Goal: Task Accomplishment & Management: Manage account settings

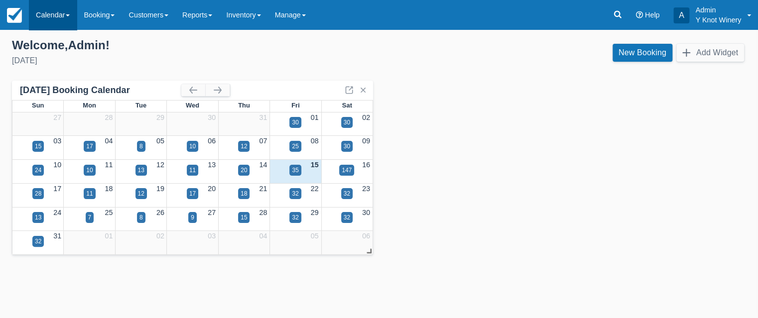
click at [74, 15] on link "Calendar" at bounding box center [53, 15] width 48 height 30
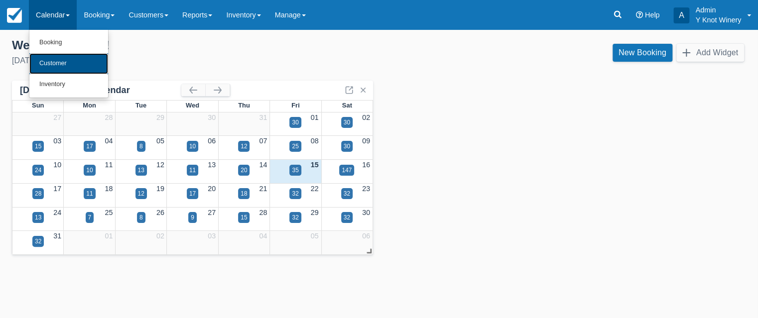
click at [67, 66] on link "Customer" at bounding box center [68, 63] width 79 height 21
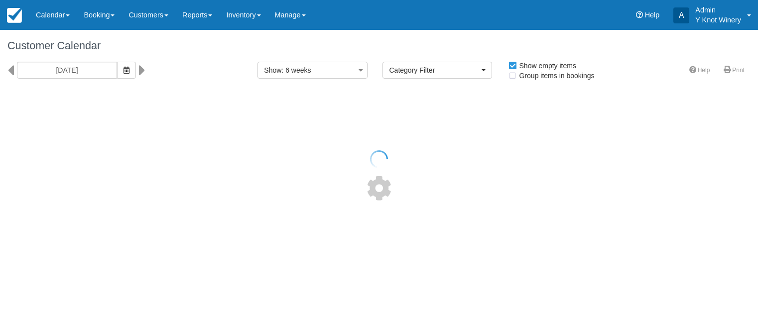
select select
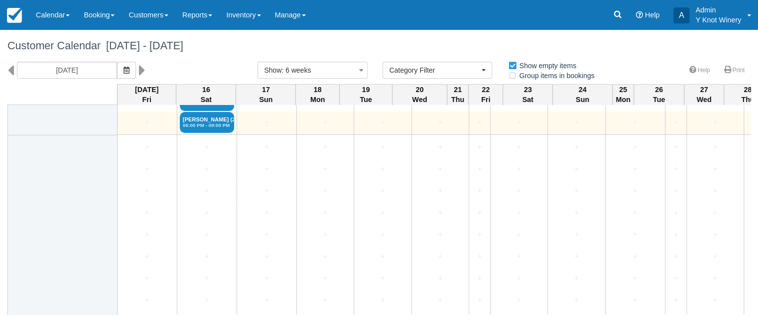
scroll to position [2152, 0]
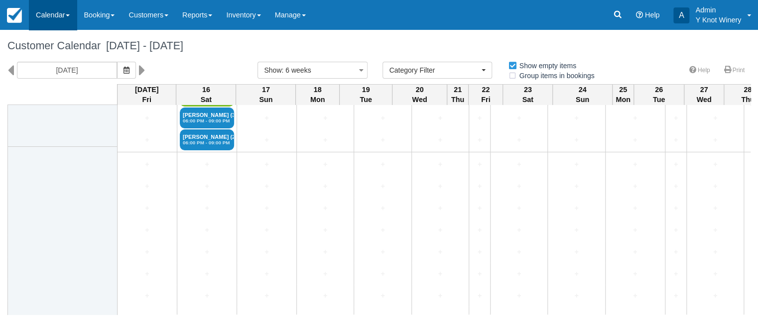
click at [68, 13] on link "Calendar" at bounding box center [53, 15] width 48 height 30
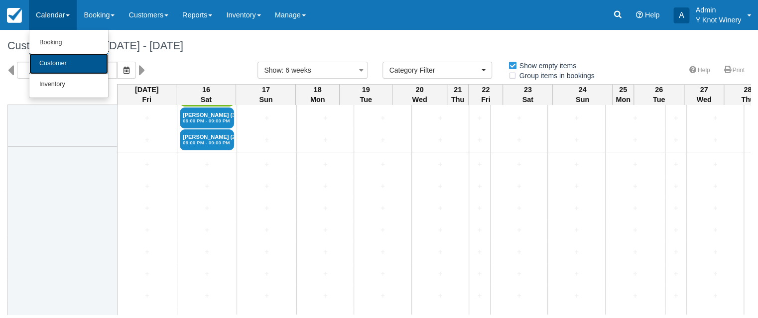
click at [68, 68] on link "Customer" at bounding box center [68, 63] width 79 height 21
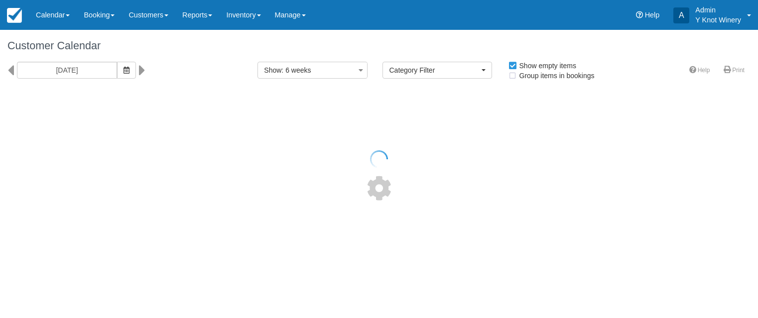
select select
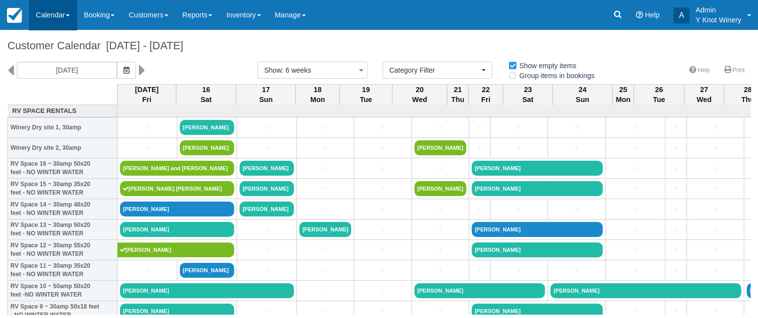
click at [69, 17] on link "Calendar" at bounding box center [53, 15] width 48 height 30
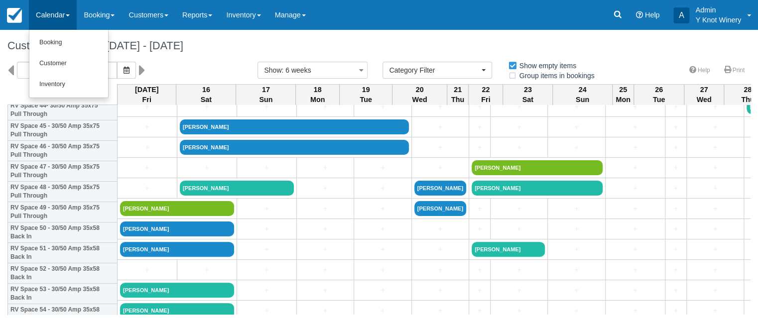
scroll to position [558, 0]
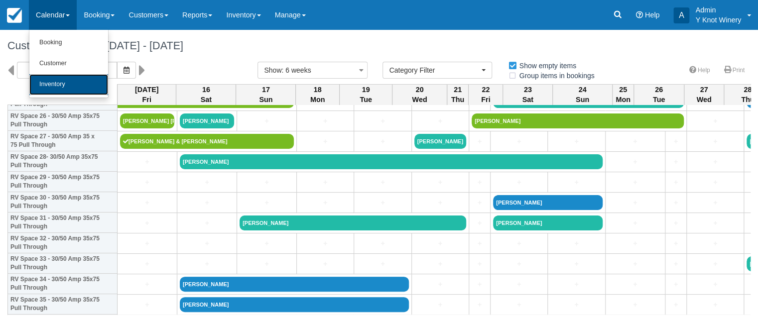
click at [50, 86] on link "Inventory" at bounding box center [68, 84] width 79 height 21
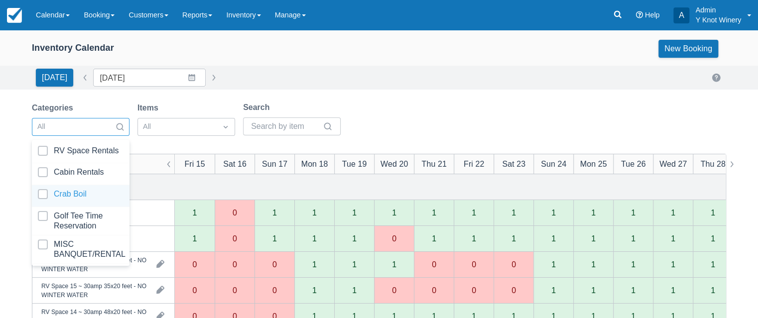
click at [110, 193] on div at bounding box center [81, 195] width 86 height 13
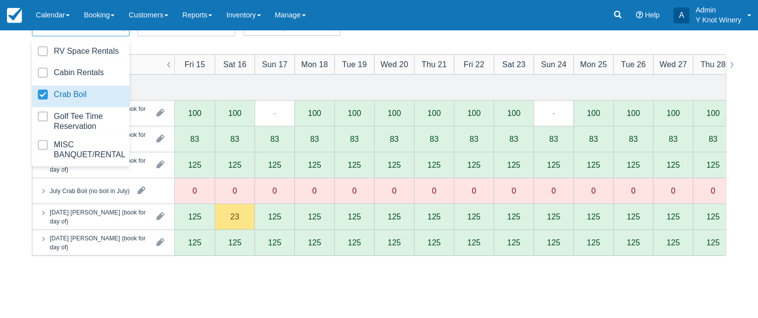
scroll to position [103, 0]
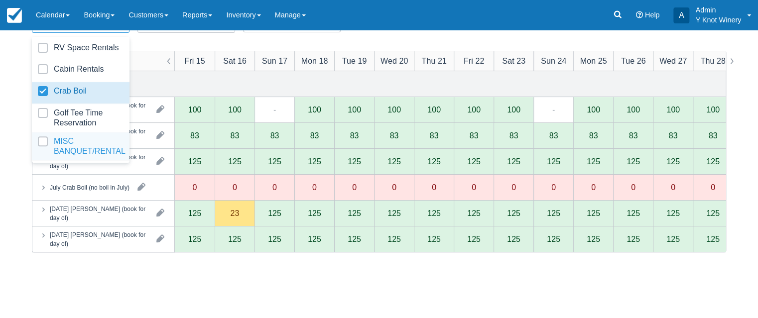
click at [146, 277] on div "Categories and products Fri 15 Sat 16 Sun 17 Mon 18 Tue 19 Wed 20 Thu 21 Fri 22…" at bounding box center [379, 210] width 694 height 318
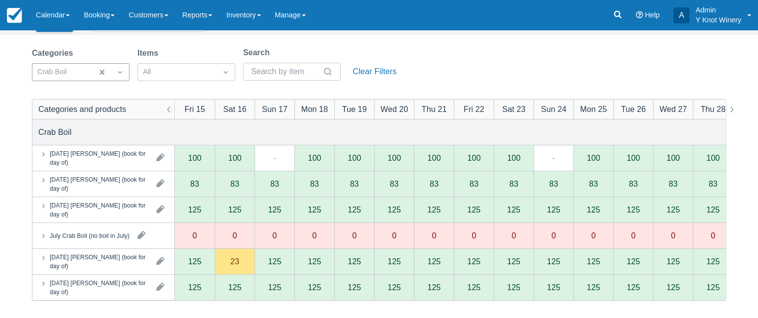
scroll to position [35, 0]
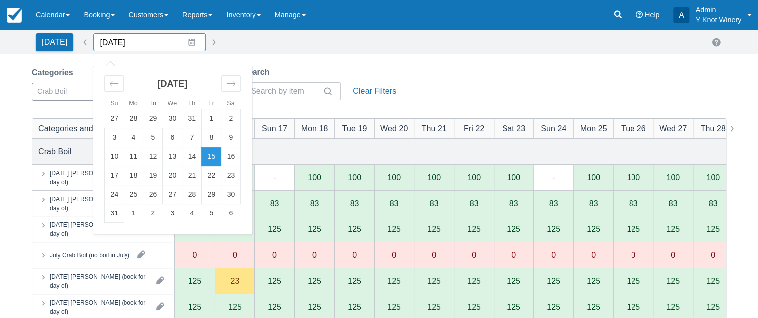
click at [186, 44] on input "08/15/25" at bounding box center [149, 42] width 113 height 18
click at [127, 158] on td "11" at bounding box center [133, 156] width 19 height 19
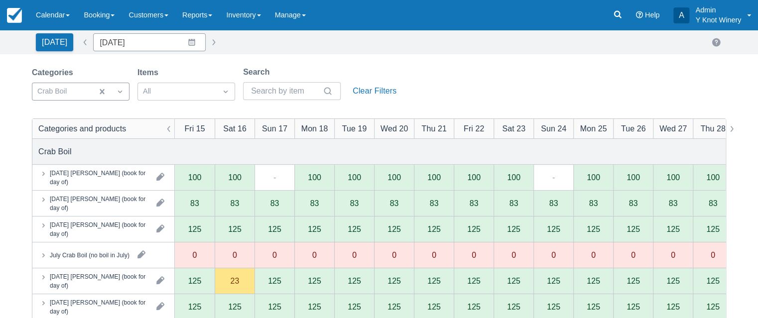
type input "08/11/25"
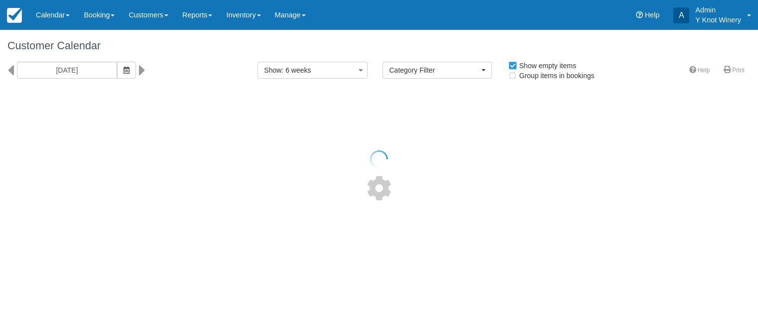
select select
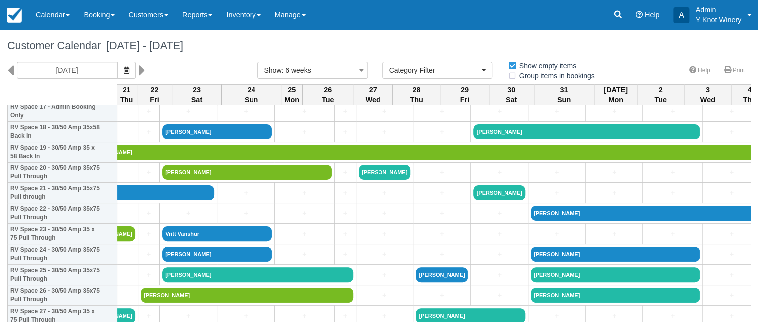
scroll to position [413, 331]
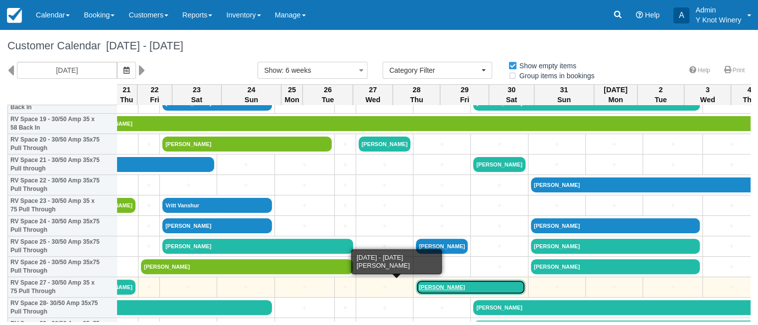
click at [416, 288] on link "Karen Vanderbur" at bounding box center [471, 287] width 110 height 15
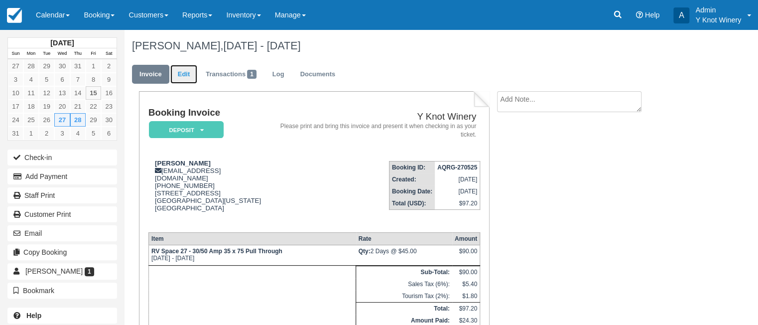
click at [183, 77] on link "Edit" at bounding box center [183, 74] width 27 height 19
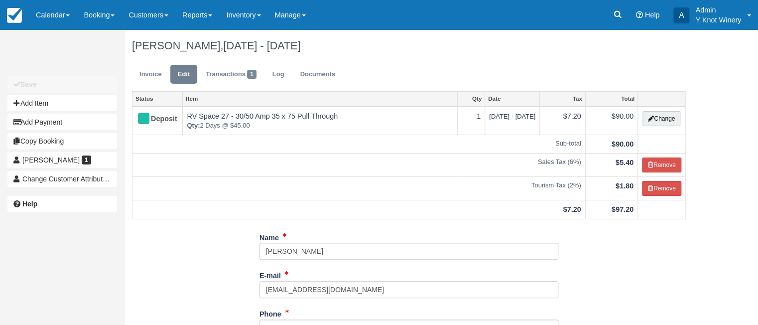
type input "[PHONE_NUMBER]"
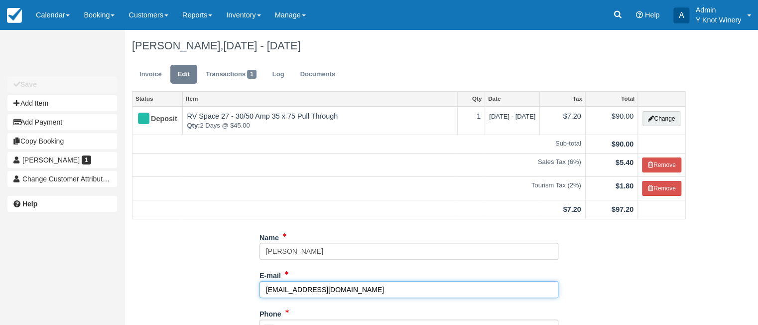
click at [380, 287] on input "[EMAIL_ADDRESS][DOMAIN_NAME]" at bounding box center [409, 289] width 299 height 17
